Goal: Information Seeking & Learning: Learn about a topic

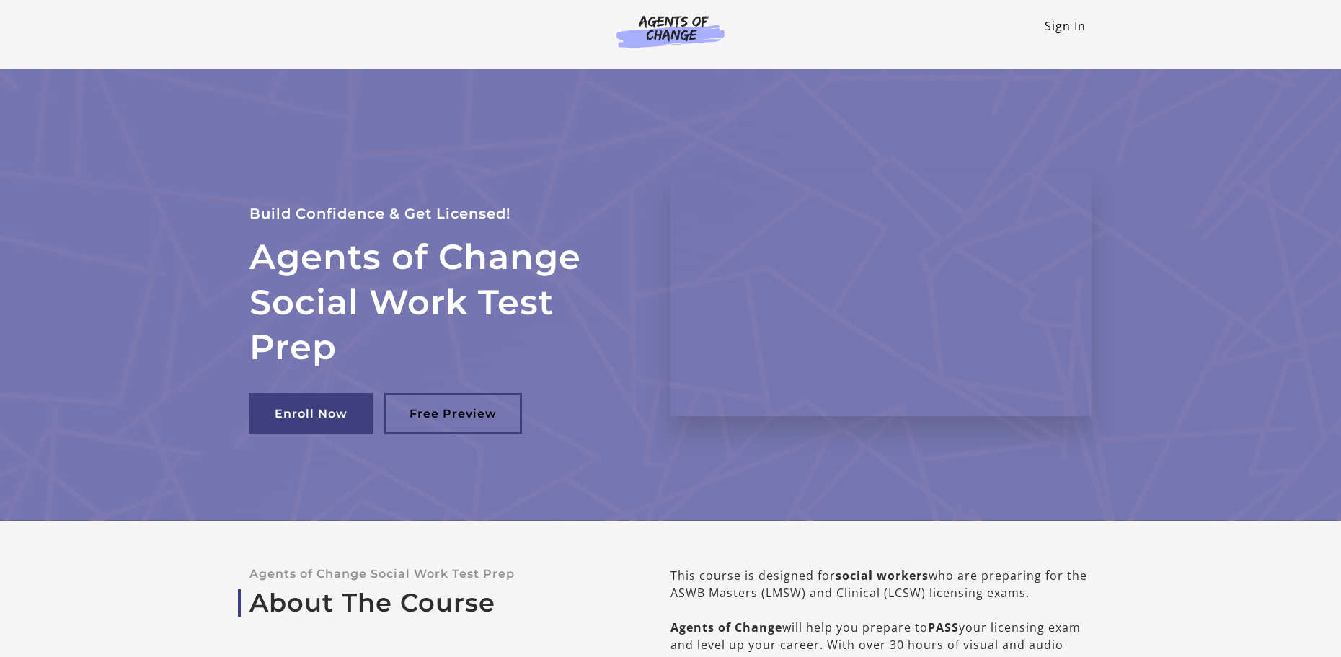
click at [1067, 24] on link "Sign In" at bounding box center [1064, 26] width 41 height 16
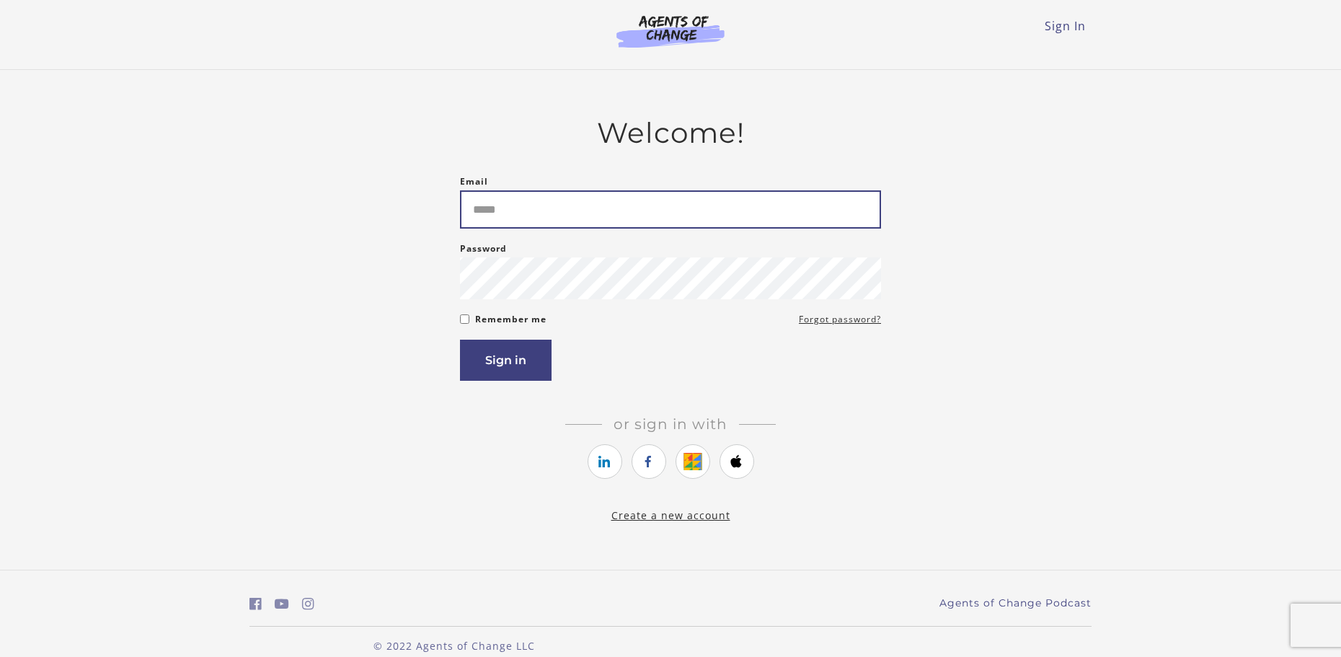
click at [529, 218] on input "Email" at bounding box center [670, 209] width 421 height 38
type input "**********"
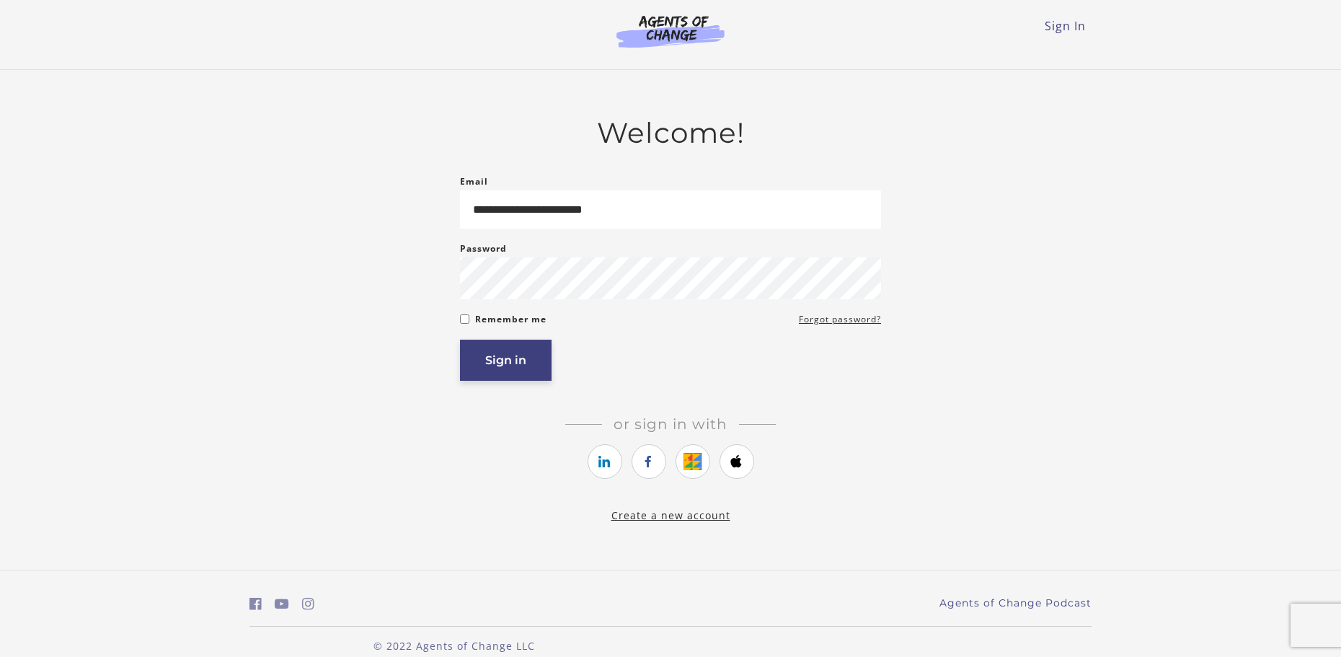
click at [499, 356] on button "Sign in" at bounding box center [506, 359] width 92 height 41
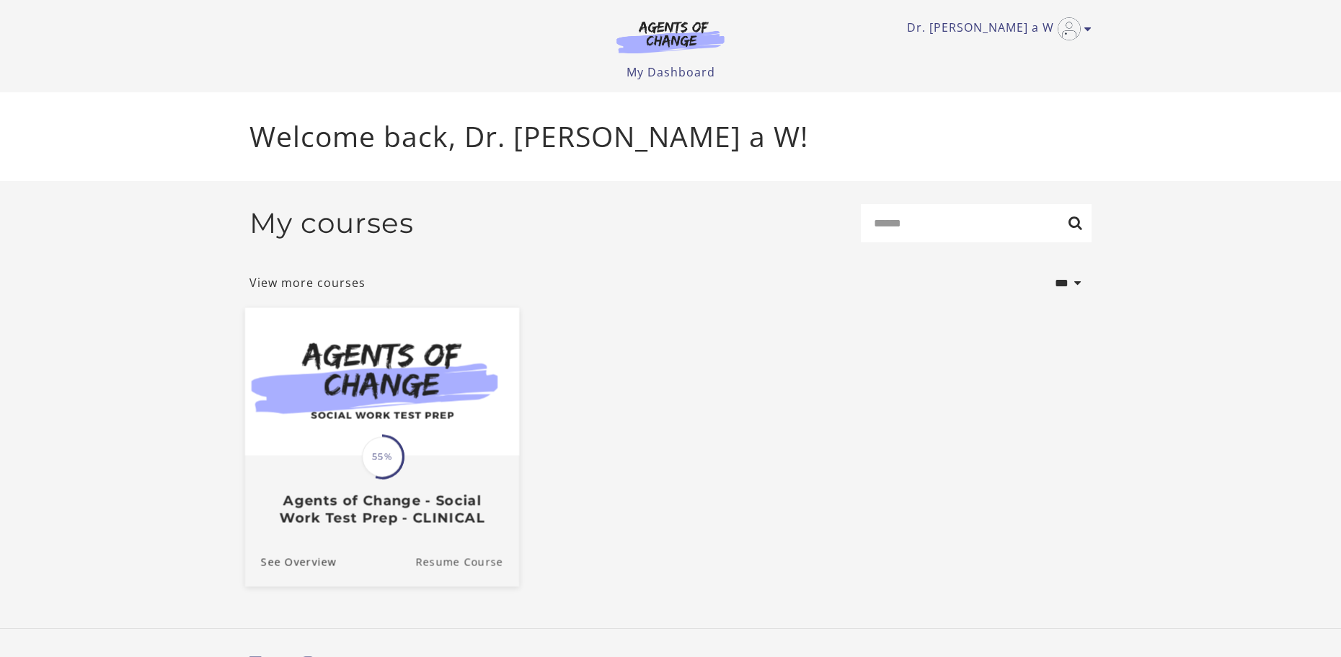
click at [432, 564] on link "Resume Course" at bounding box center [467, 562] width 104 height 48
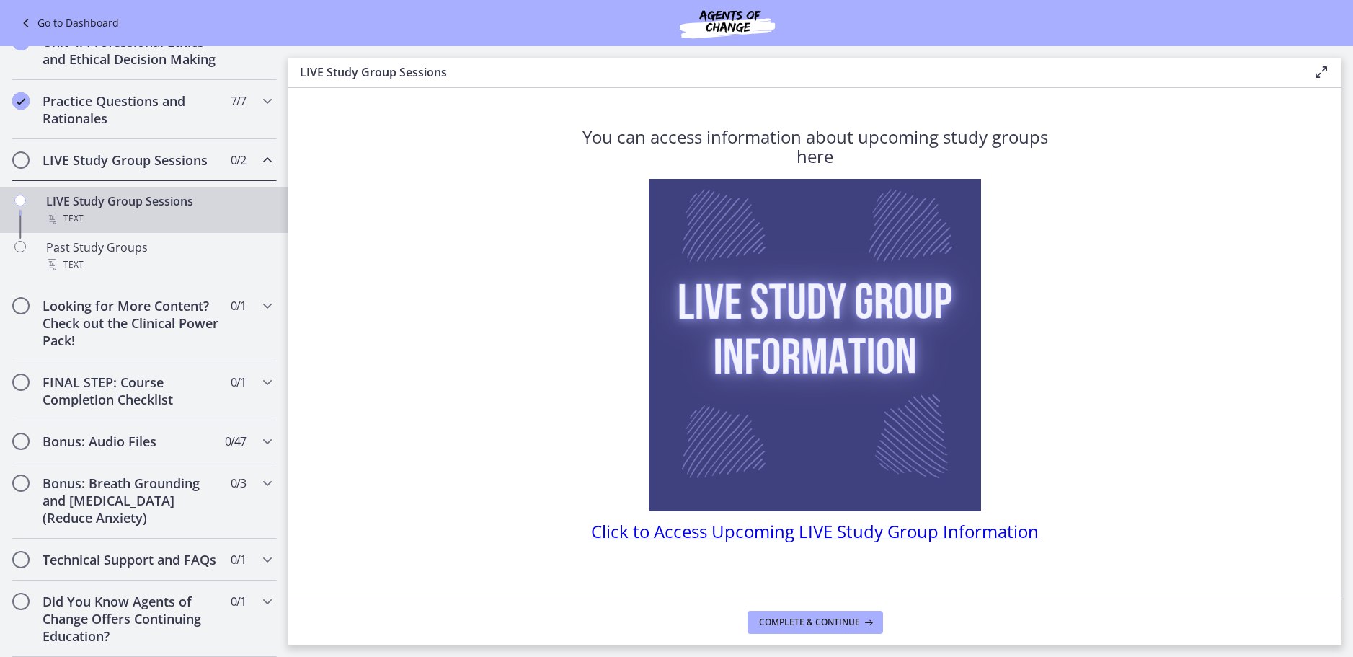
scroll to position [634, 0]
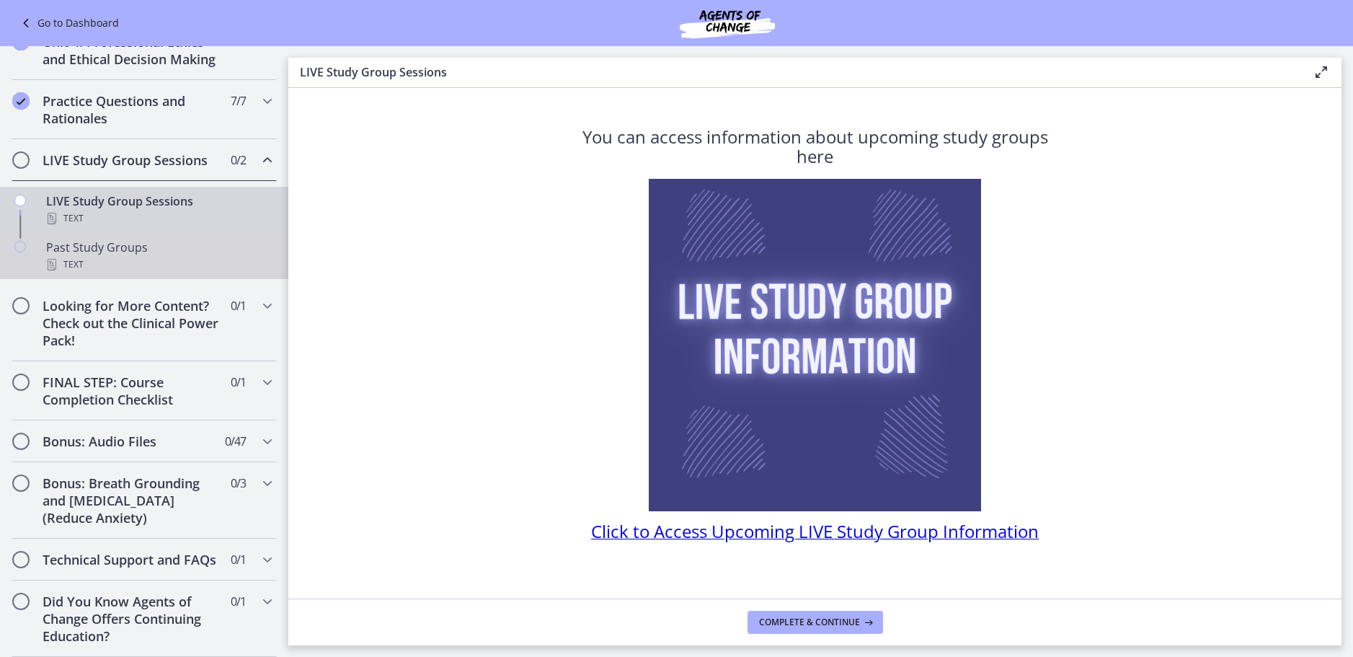
click at [81, 273] on div "Text" at bounding box center [158, 264] width 225 height 17
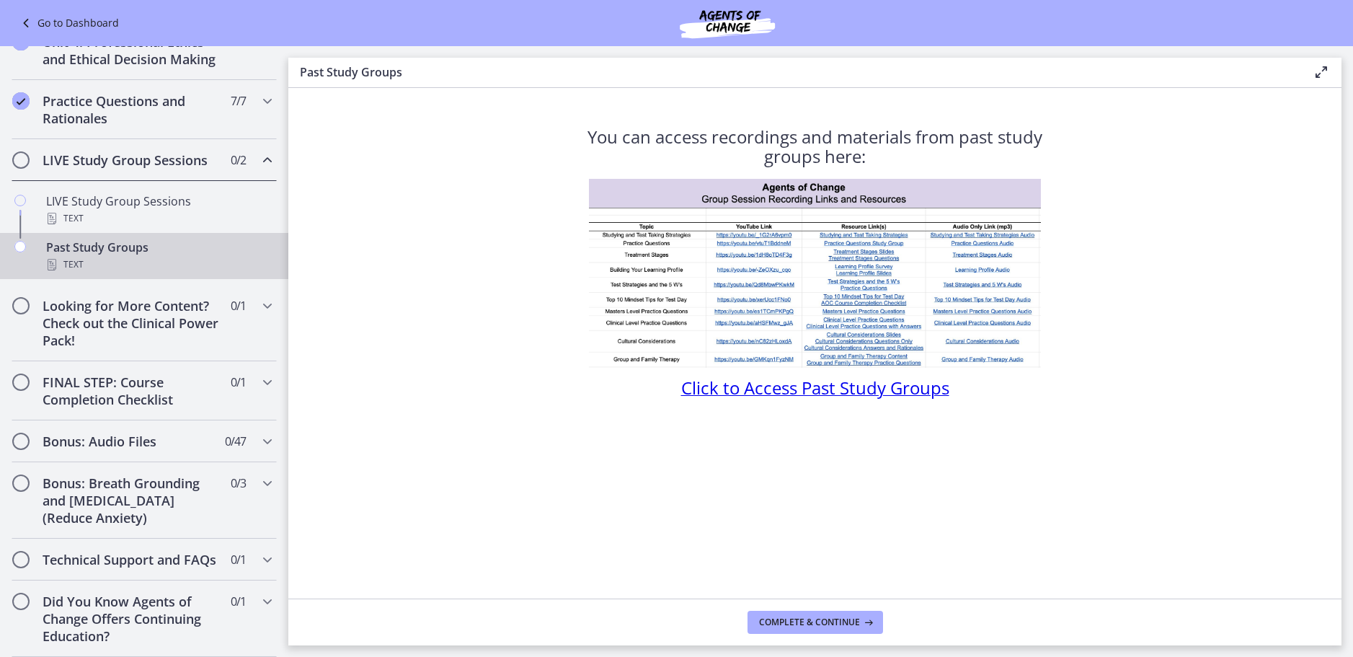
click at [774, 389] on span "Click to Access Past Study Groups" at bounding box center [815, 388] width 268 height 24
